Goal: Task Accomplishment & Management: Use online tool/utility

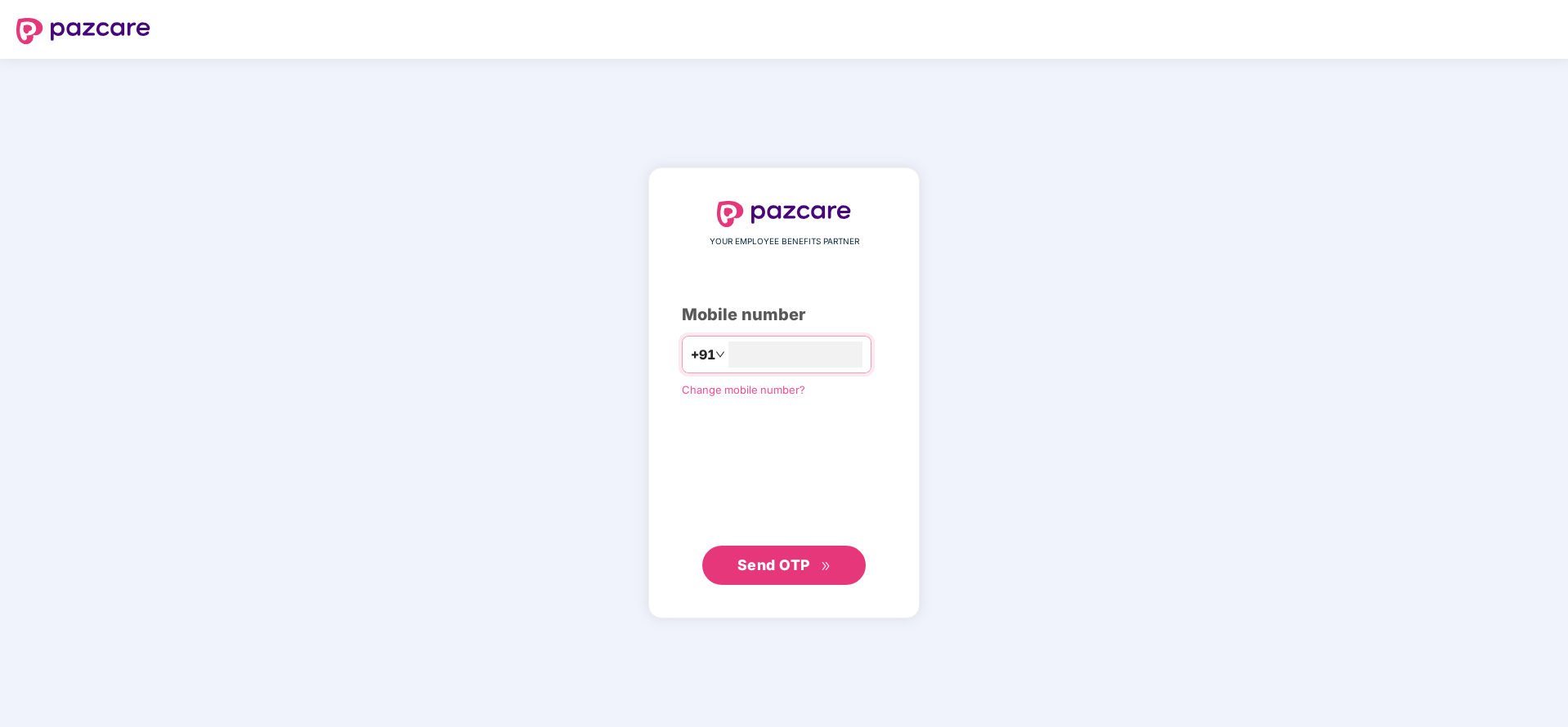
type input "**********"
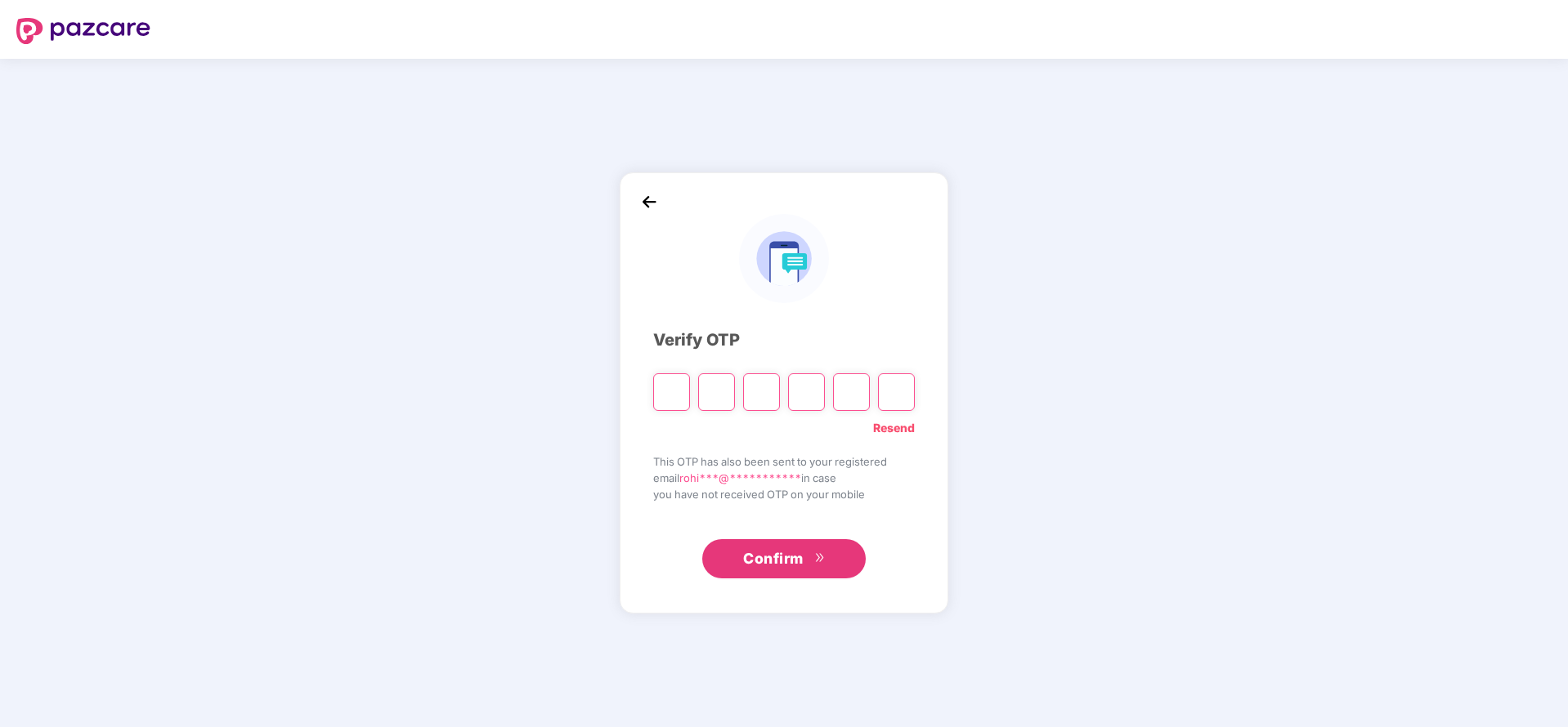
paste input "*"
type input "*"
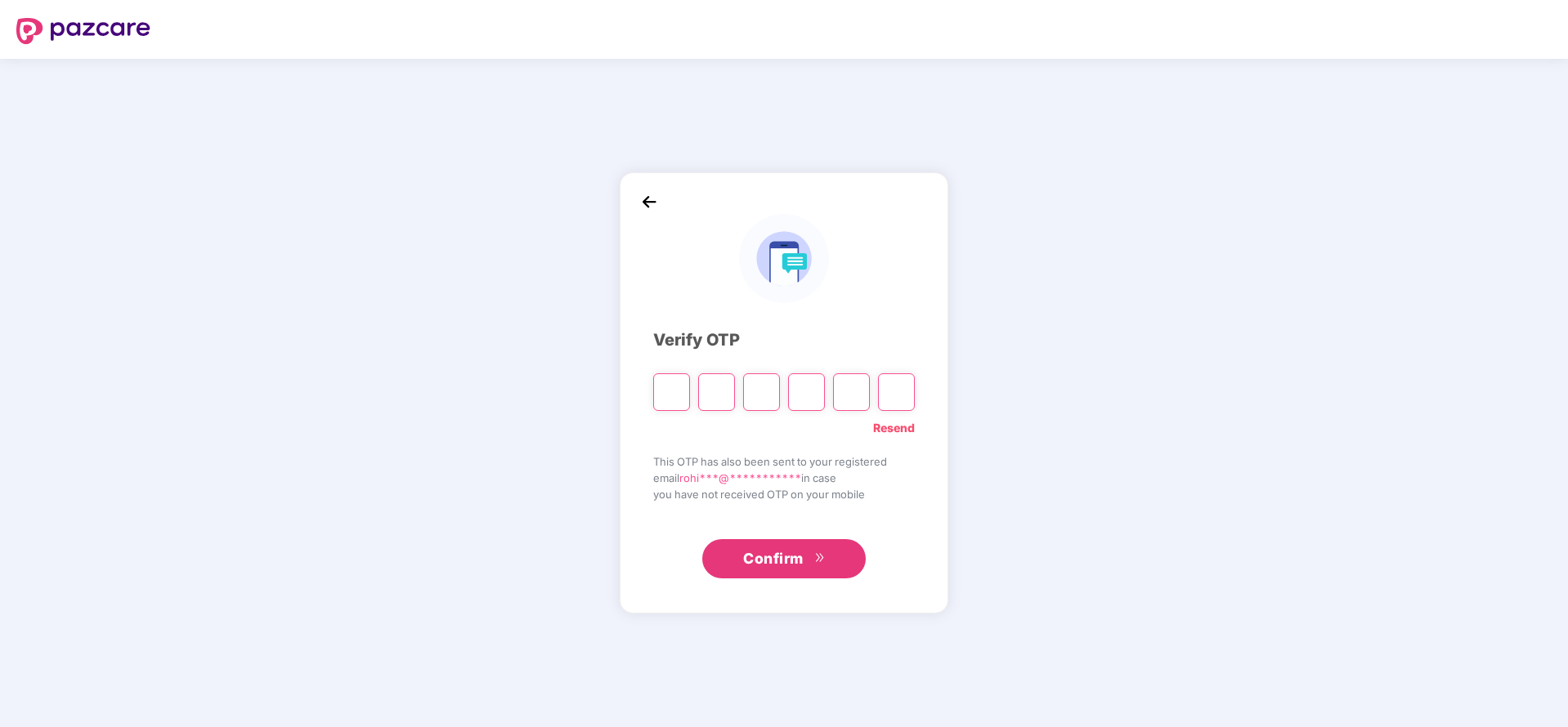
type input "*"
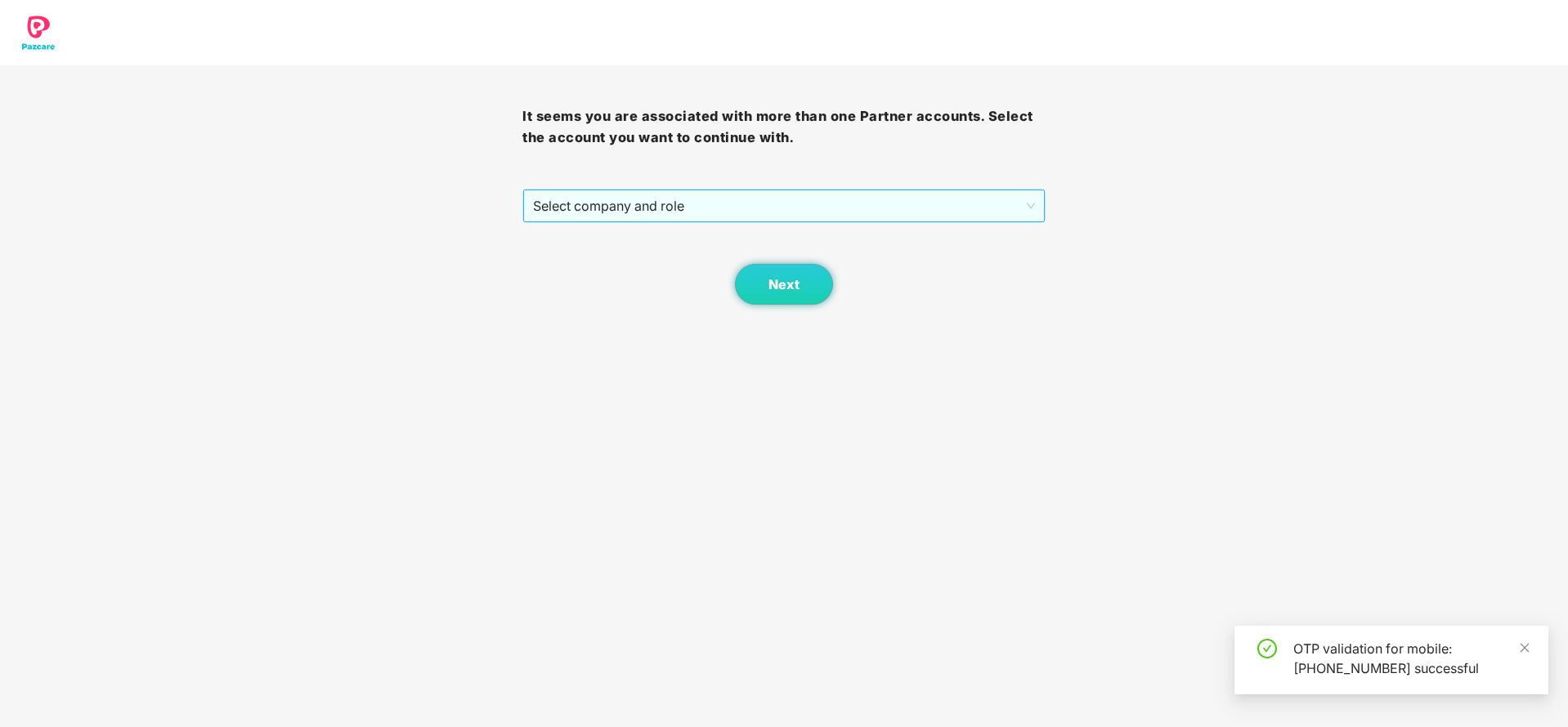
click at [688, 193] on span "Select company and role" at bounding box center [783, 206] width 502 height 31
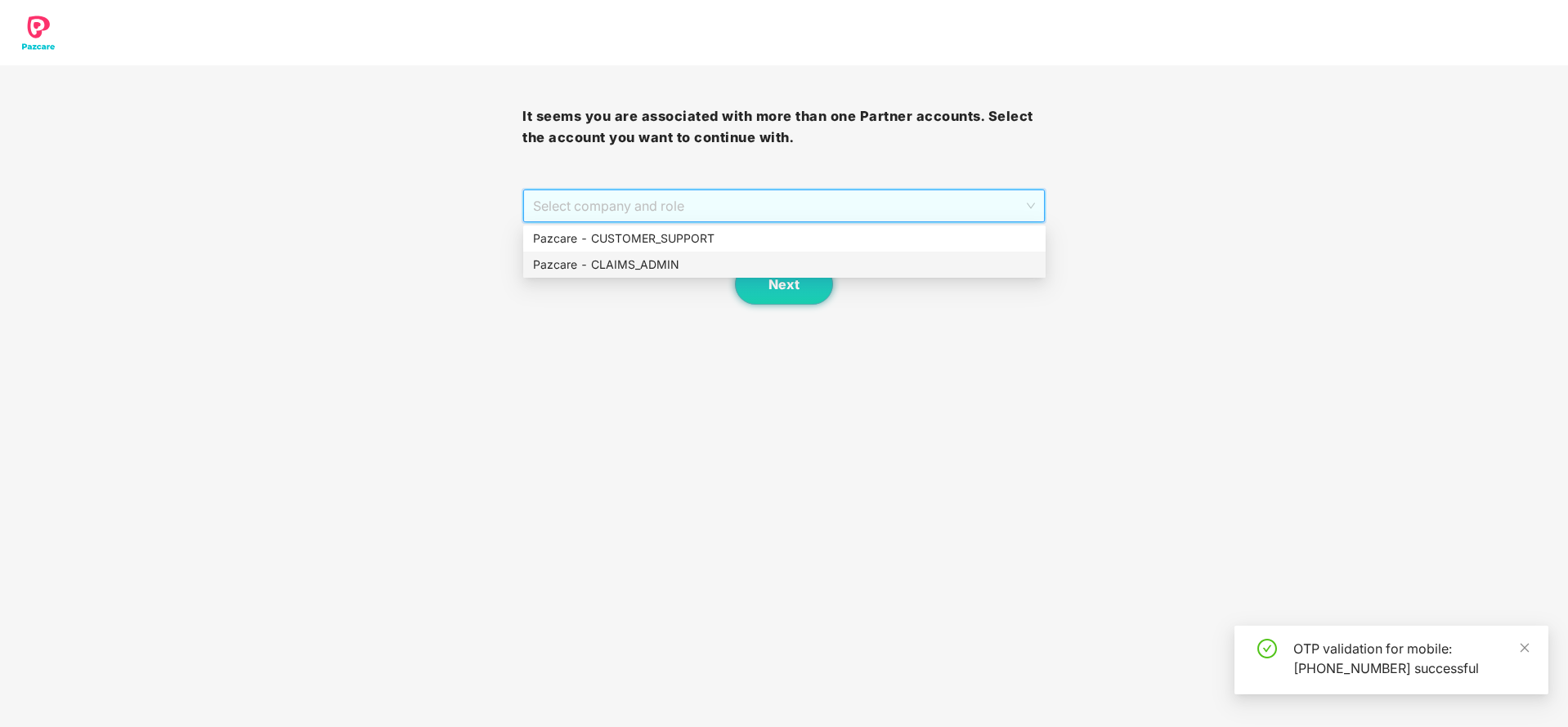
click at [623, 265] on div "Pazcare - CLAIMS_ADMIN" at bounding box center [784, 264] width 503 height 18
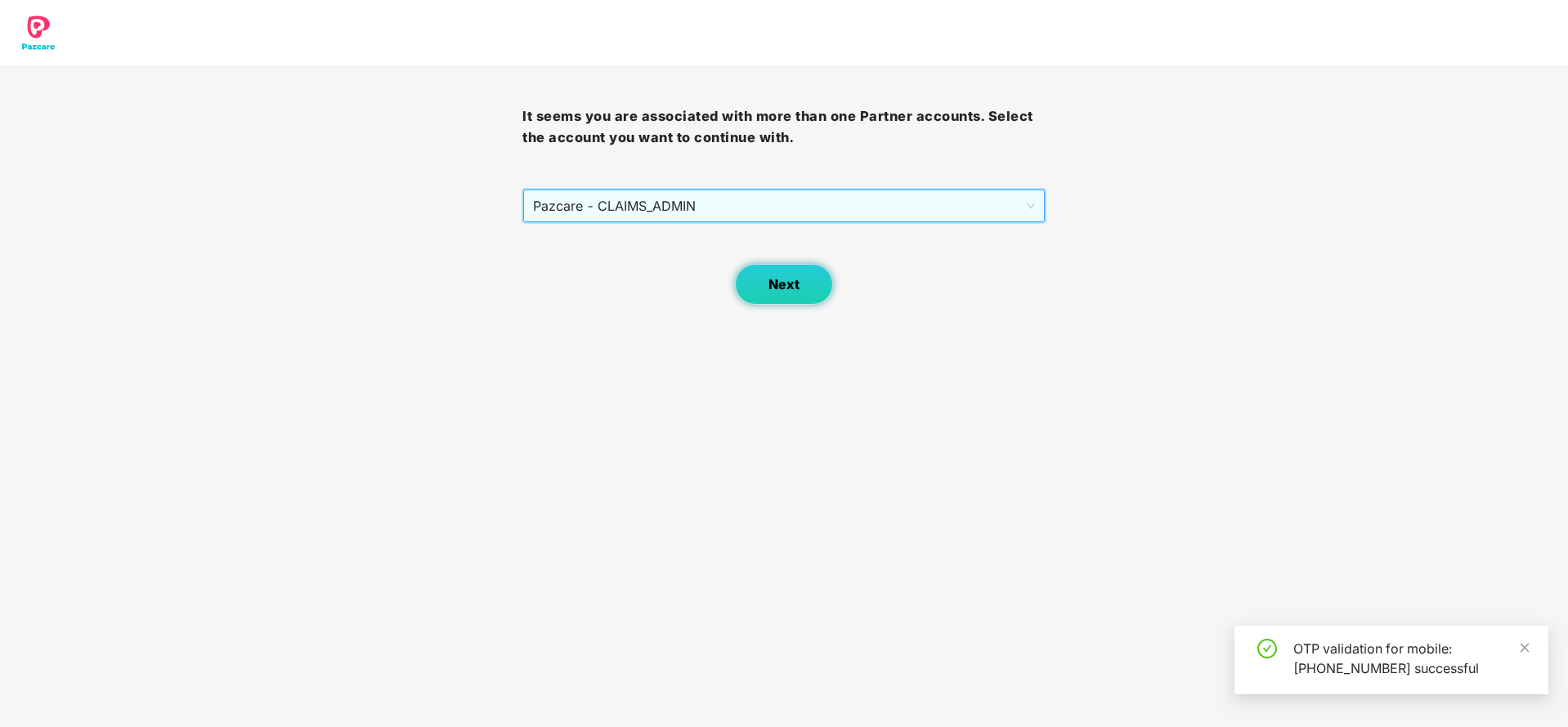
click at [770, 285] on span "Next" at bounding box center [784, 284] width 31 height 15
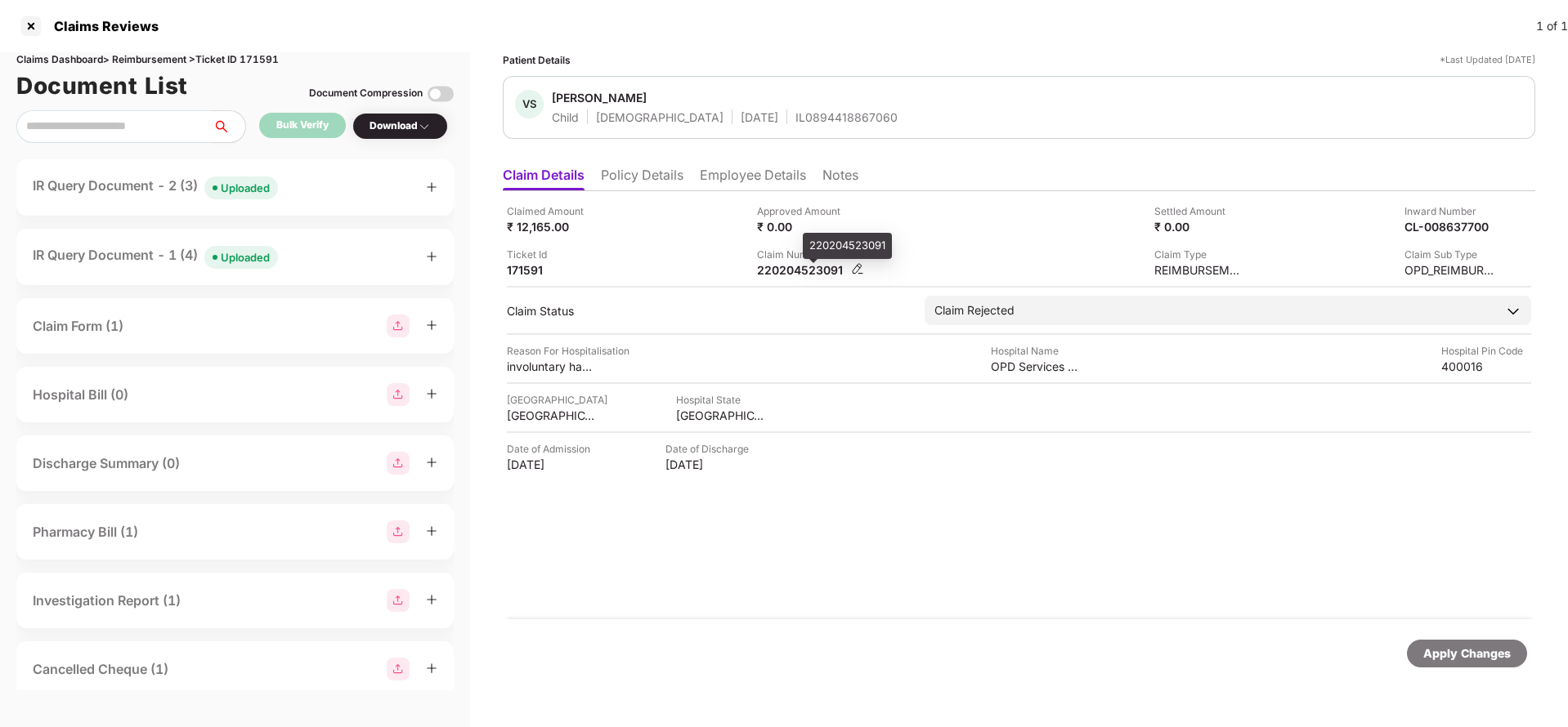
click at [793, 264] on div "220204523091" at bounding box center [802, 270] width 90 height 15
copy div "220204523091"
click at [772, 125] on div "VS Veer Shah Child Male 09 Sept 2015 IL0894418867060" at bounding box center [1018, 108] width 1032 height 63
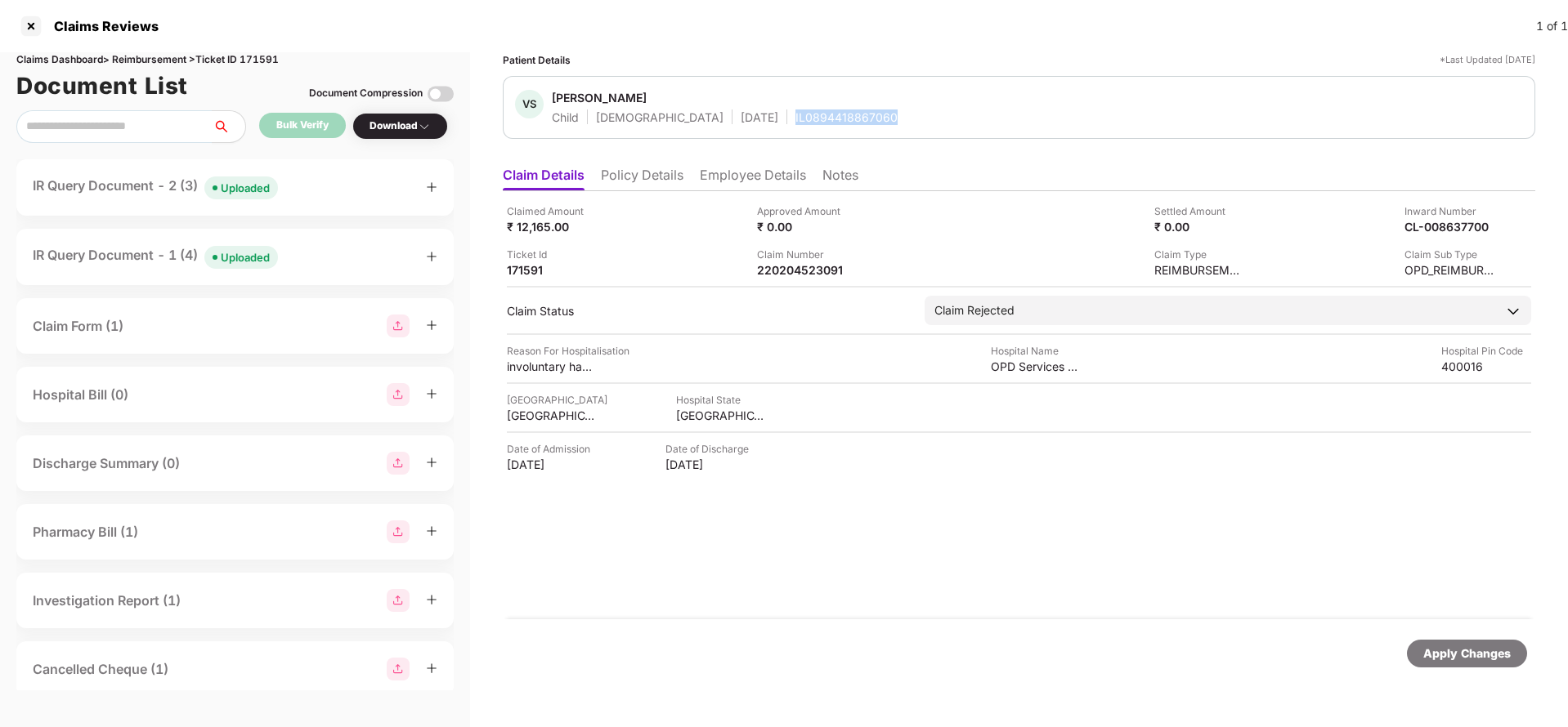
copy div "IL0894418867060"
click at [252, 182] on div "Uploaded" at bounding box center [246, 187] width 49 height 16
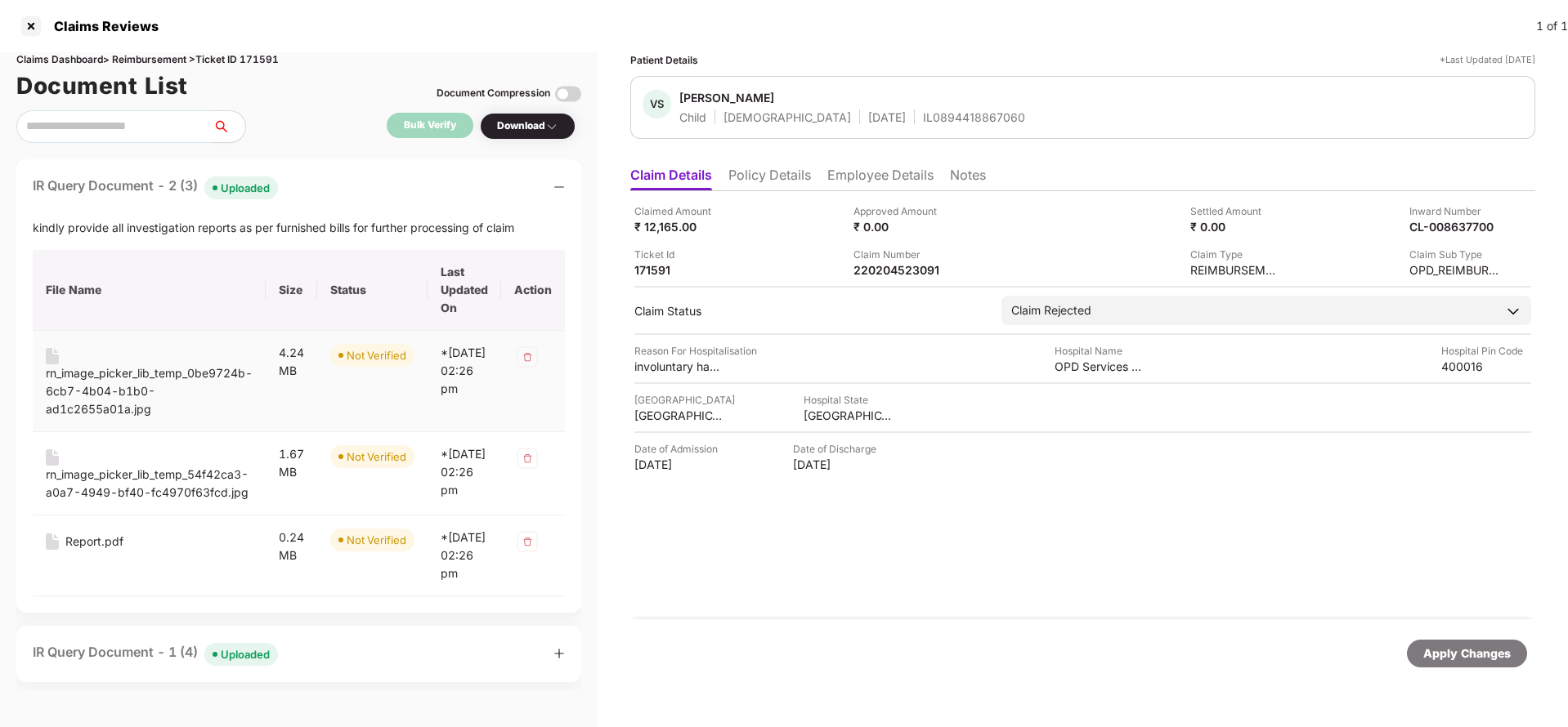
click at [105, 377] on div "rn_image_picker_lib_temp_0be9724b-6cb7-4b04-b1b0-ad1c2655a01a.jpg" at bounding box center [148, 391] width 207 height 54
click at [158, 480] on div "rn_image_picker_lib_temp_54f42ca3-a0a7-4949-bf40-fc4970f63fcd.jpg" at bounding box center [148, 483] width 207 height 36
click at [87, 550] on div "Report.pdf" at bounding box center [94, 541] width 58 height 18
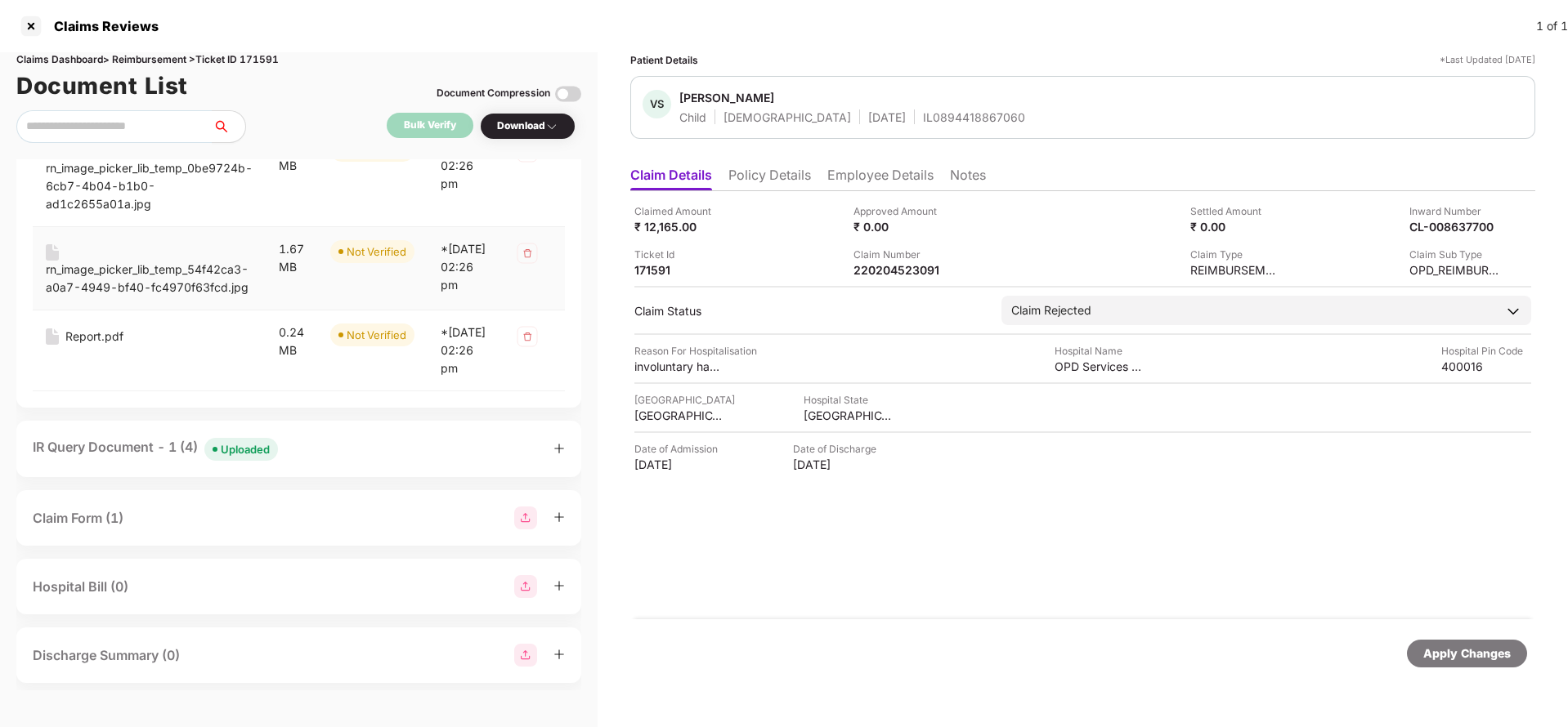
scroll to position [245, 0]
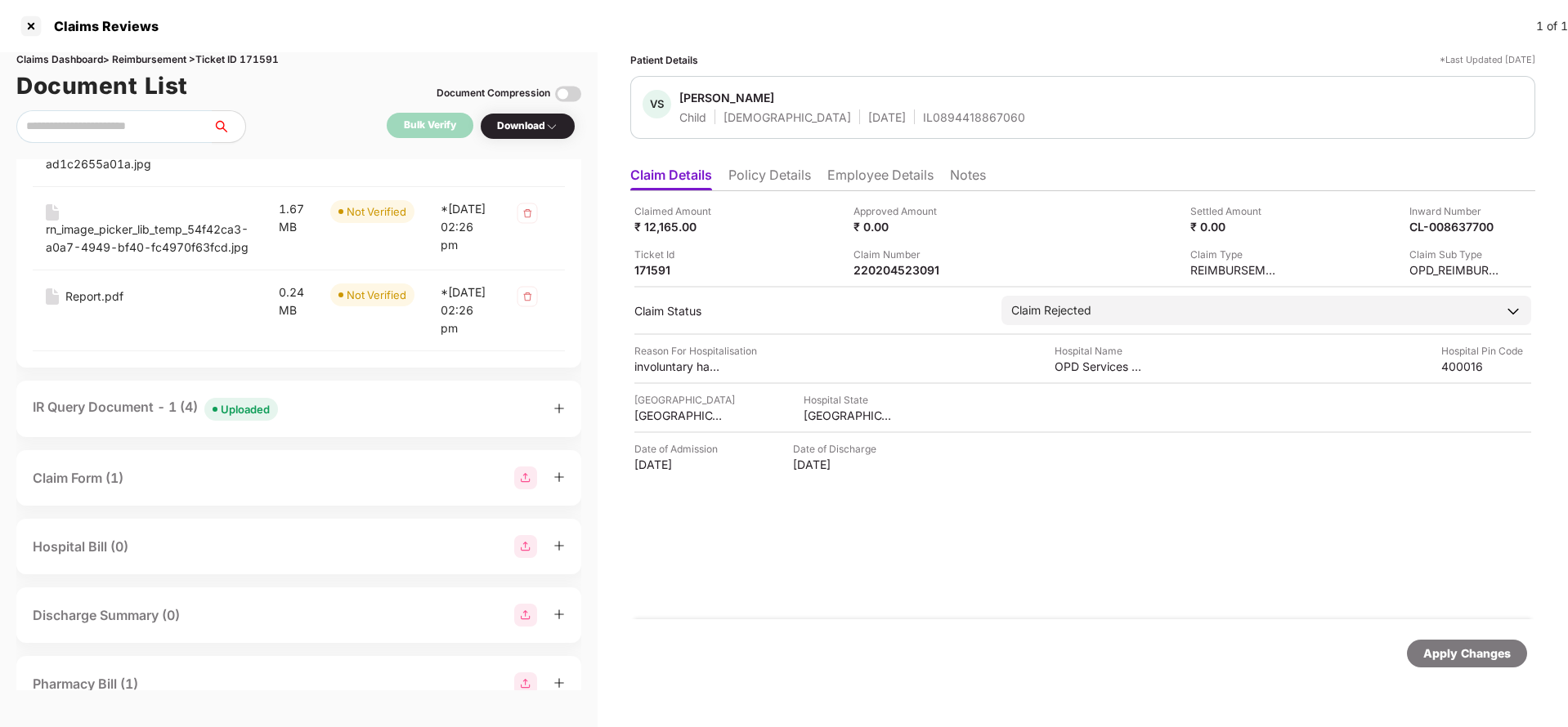
click at [284, 421] on div "IR Query Document - 1 (4) Uploaded" at bounding box center [299, 409] width 533 height 24
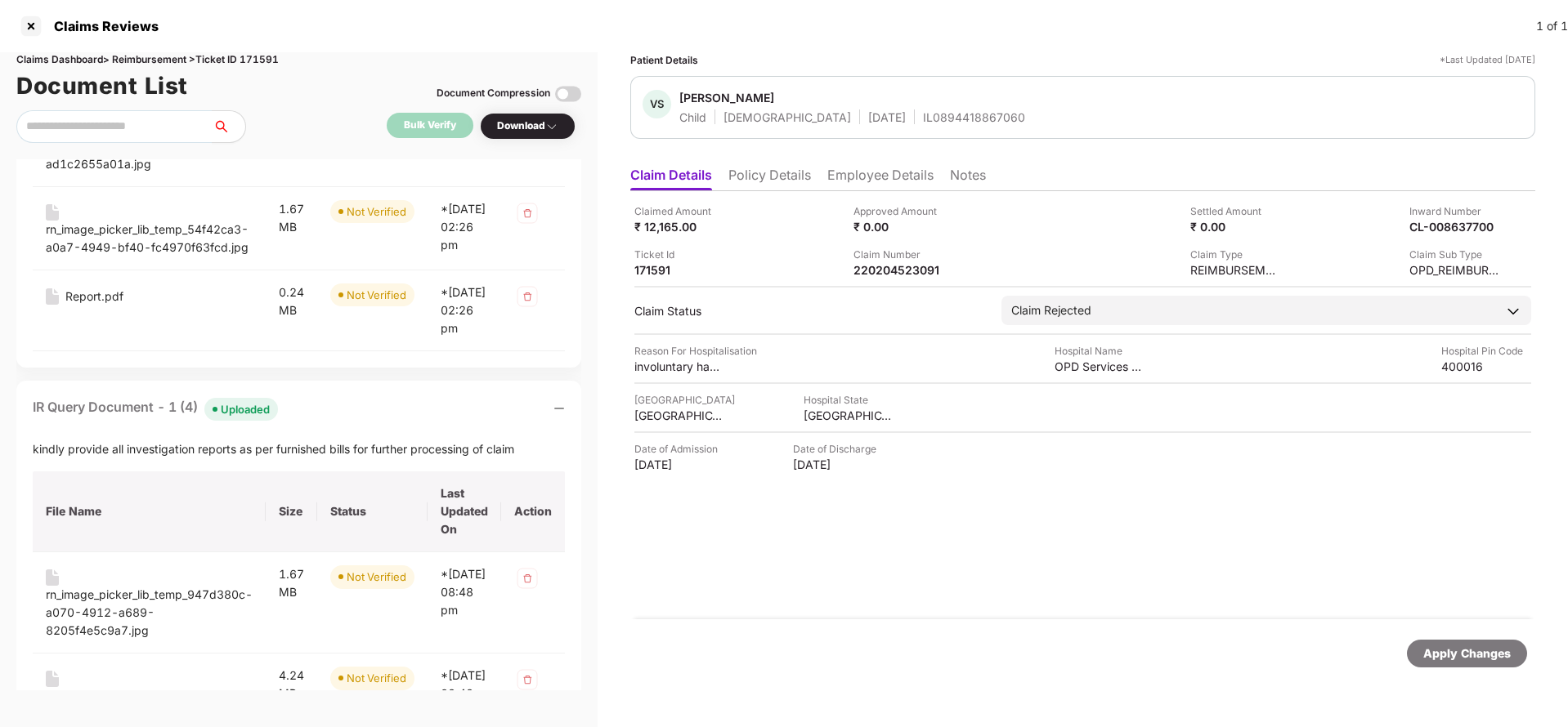
scroll to position [490, 0]
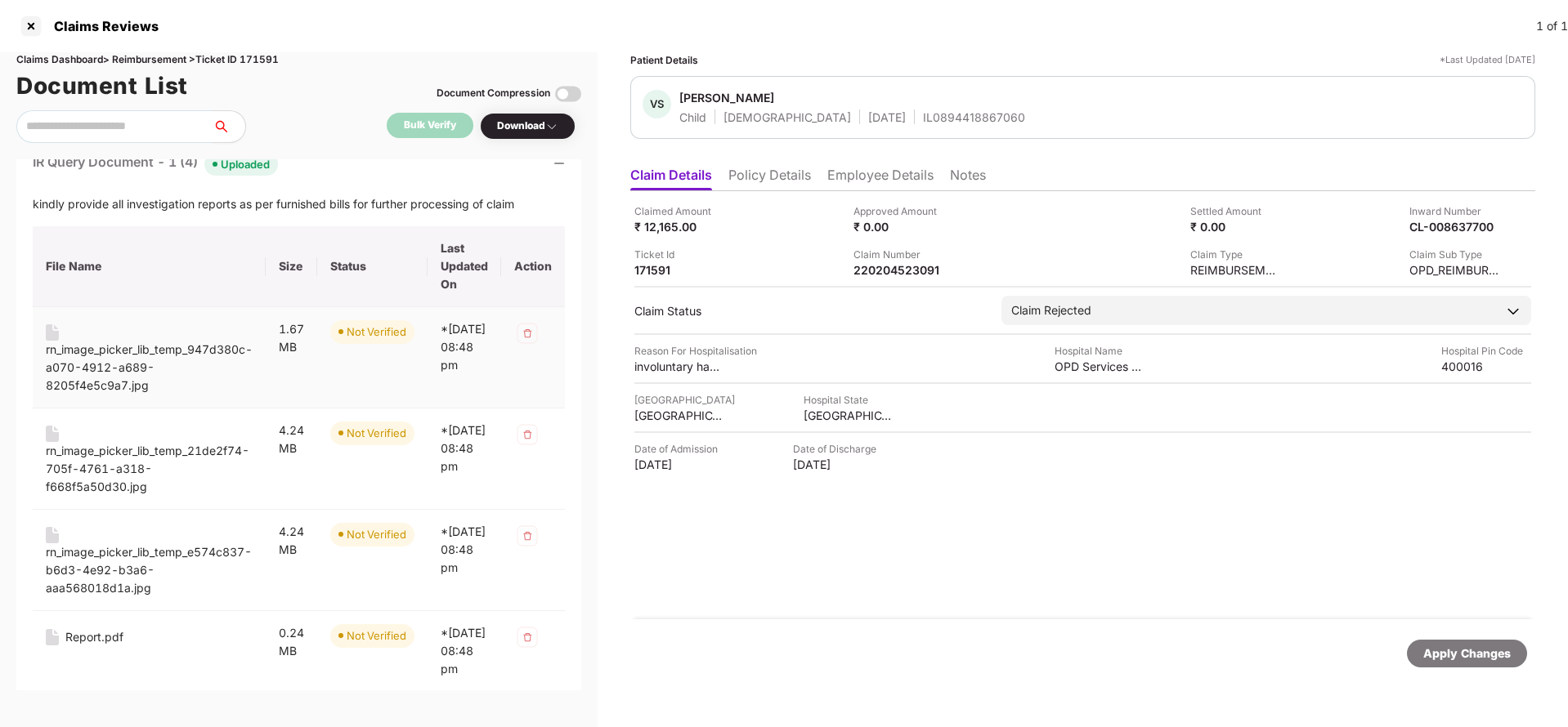
click at [131, 395] on div "rn_image_picker_lib_temp_947d380c-a070-4912-a689-8205f4e5c9a7.jpg" at bounding box center [148, 367] width 207 height 54
click at [147, 496] on div "rn_image_picker_lib_temp_21de2f74-705f-4761-a318-f668f5a50d30.jpg" at bounding box center [148, 468] width 207 height 54
click at [114, 584] on div "rn_image_picker_lib_temp_e574c837-b6d3-4e92-b3a6-aaa568018d1a.jpg" at bounding box center [148, 570] width 207 height 54
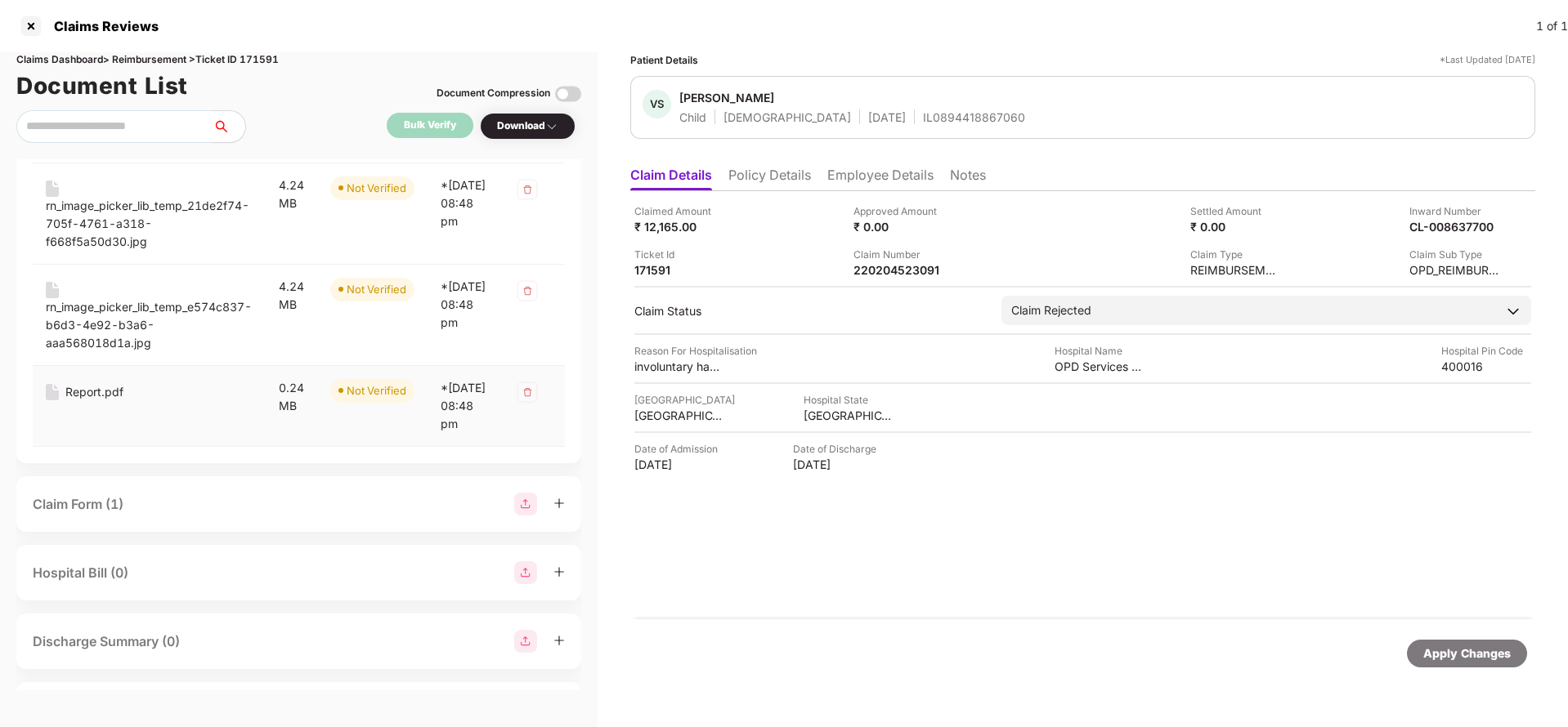
click at [78, 401] on div "Report.pdf" at bounding box center [94, 392] width 58 height 18
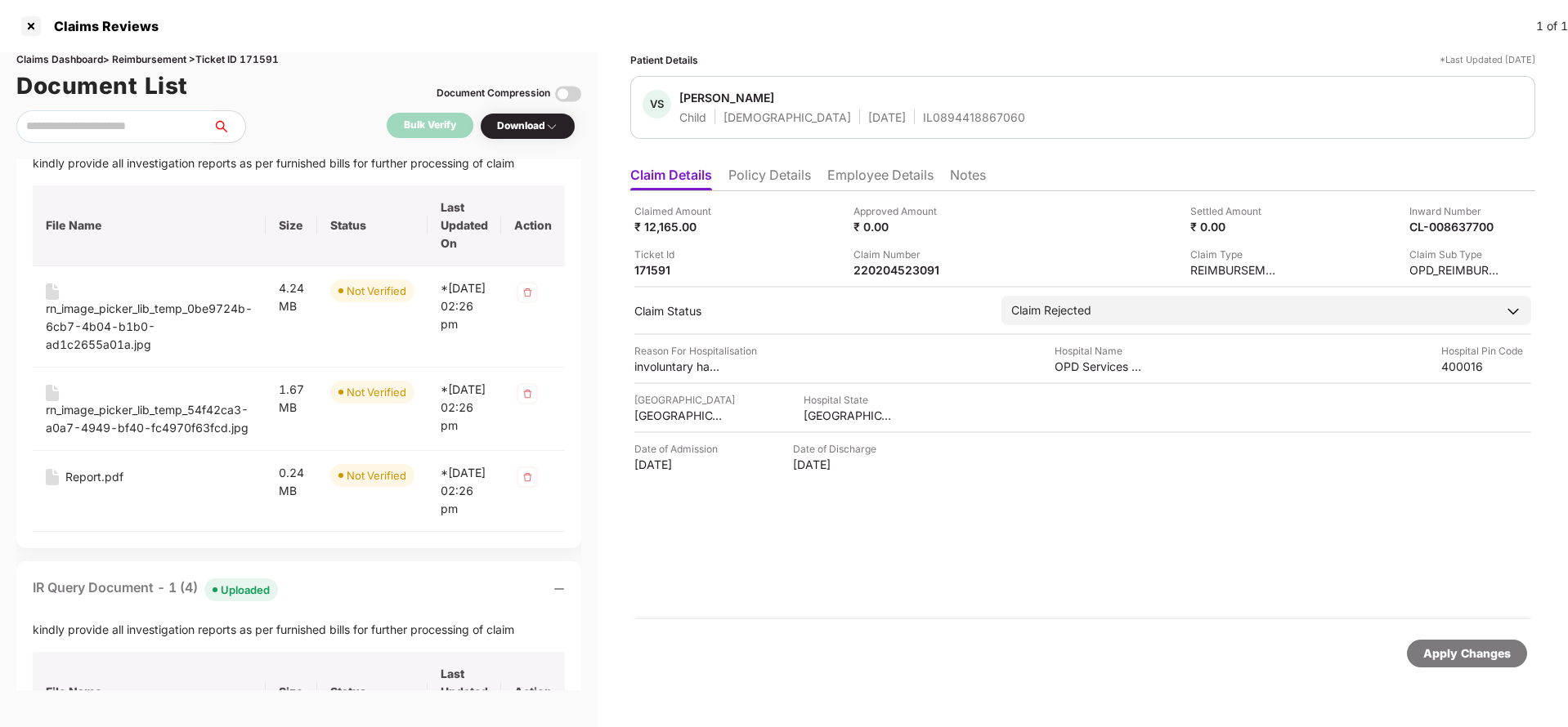
scroll to position [0, 0]
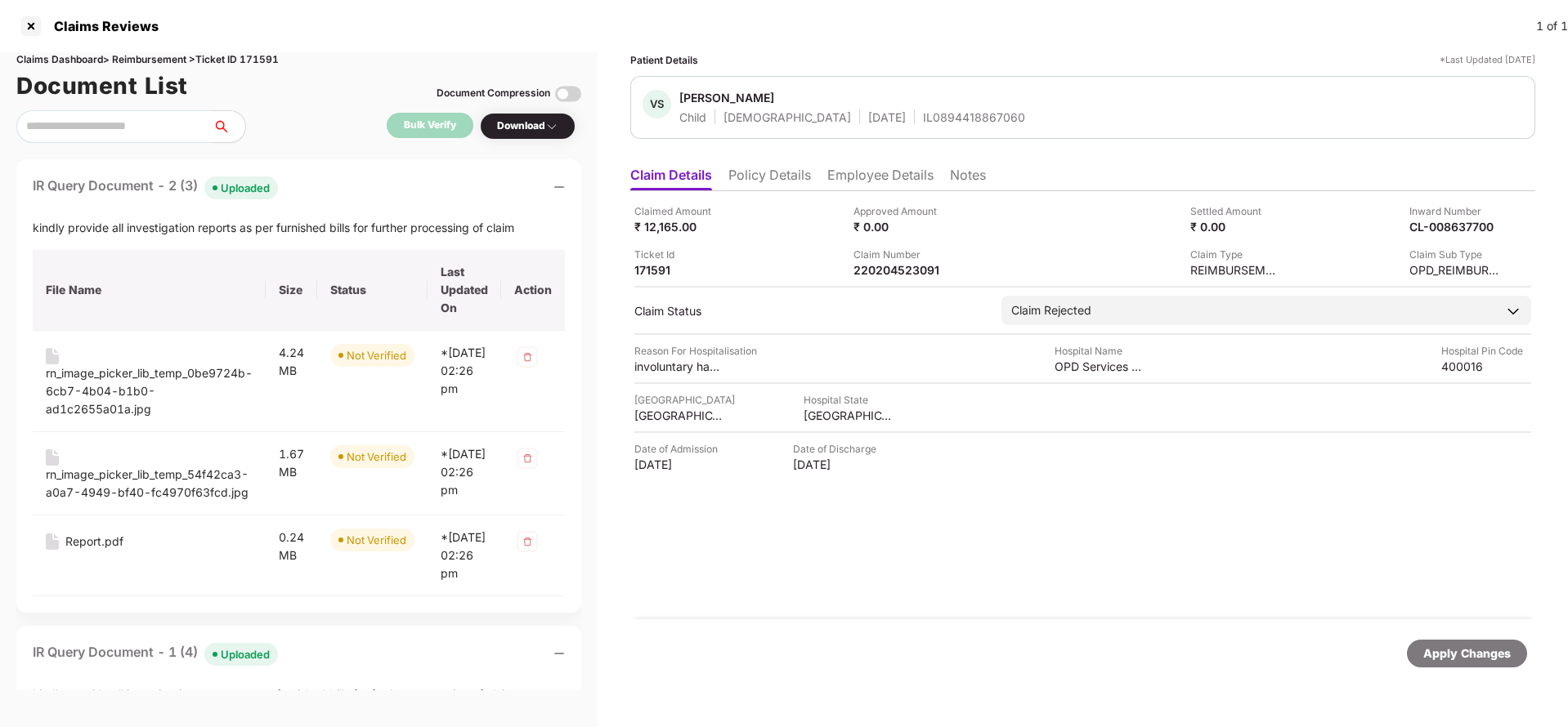
click at [895, 279] on div "Claimed Amount ₹ 12,165.00 Approved Amount ₹ 0.00 Settled Amount ₹ 0.00 Inward …" at bounding box center [1082, 406] width 905 height 429
click at [901, 270] on div "220204523091" at bounding box center [898, 270] width 90 height 15
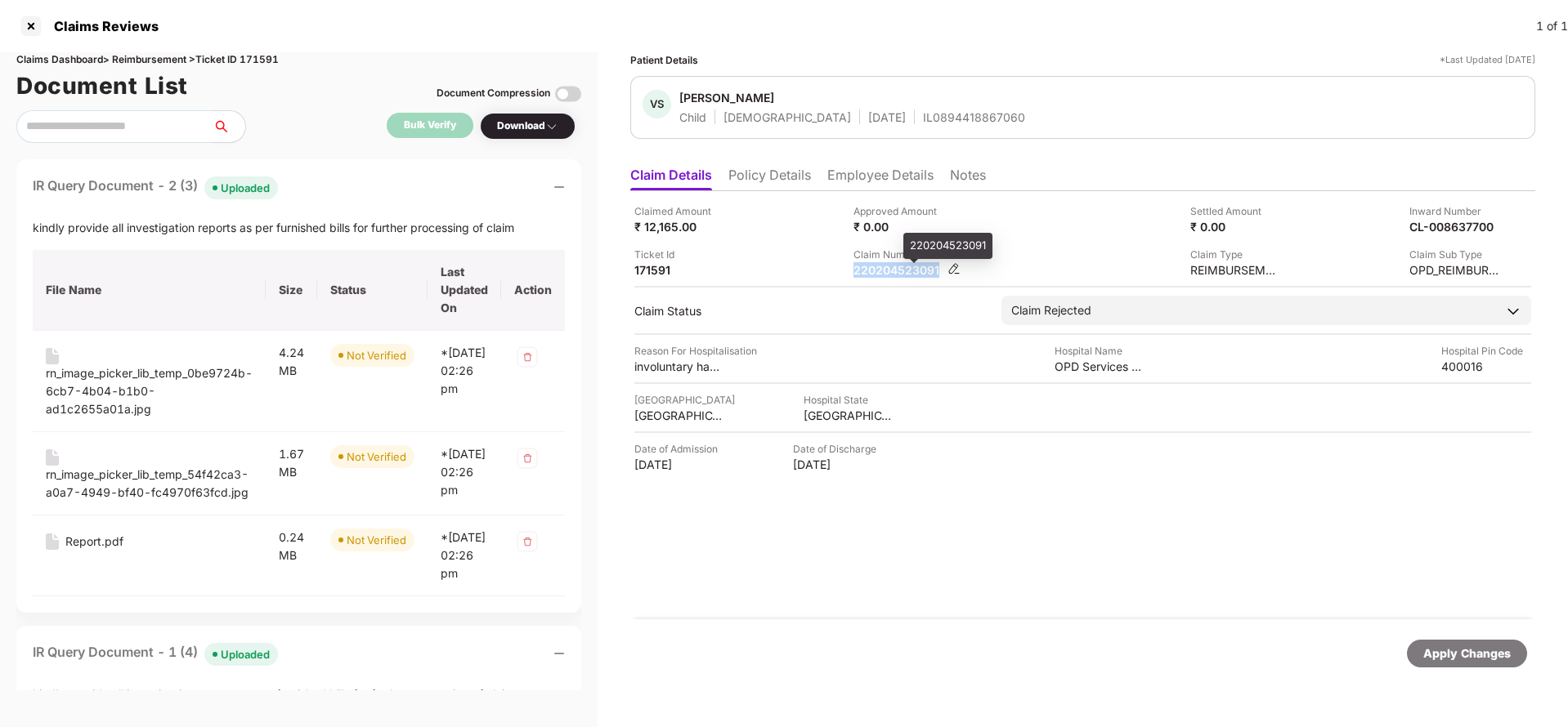
copy div "220204523091"
click at [915, 127] on div "VS Veer Shah Child Male 09 Sept 2015 IL0894418867060" at bounding box center [1082, 108] width 905 height 63
copy div "IL0894418867060"
